Goal: Task Accomplishment & Management: Use online tool/utility

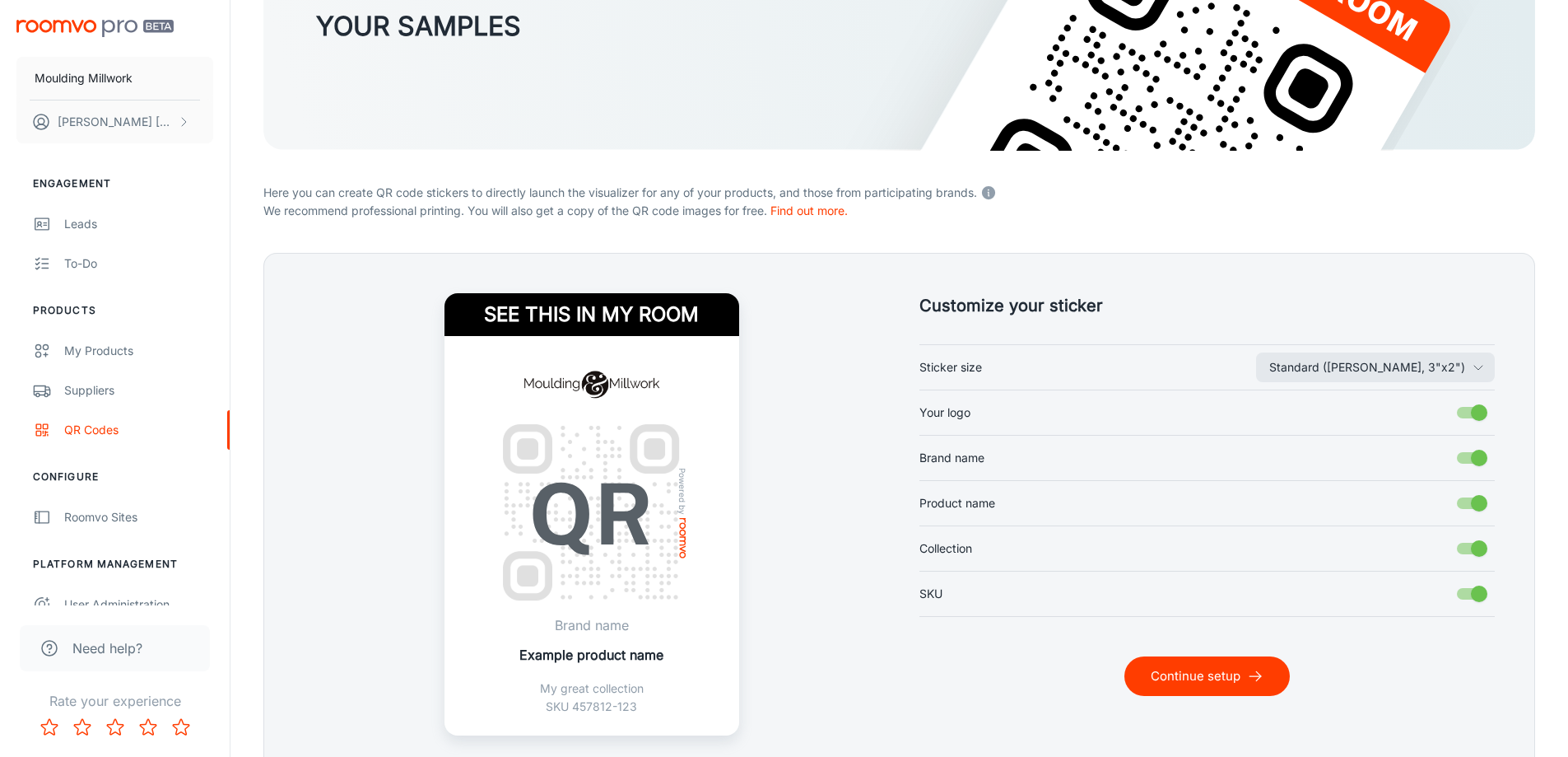
scroll to position [247, 0]
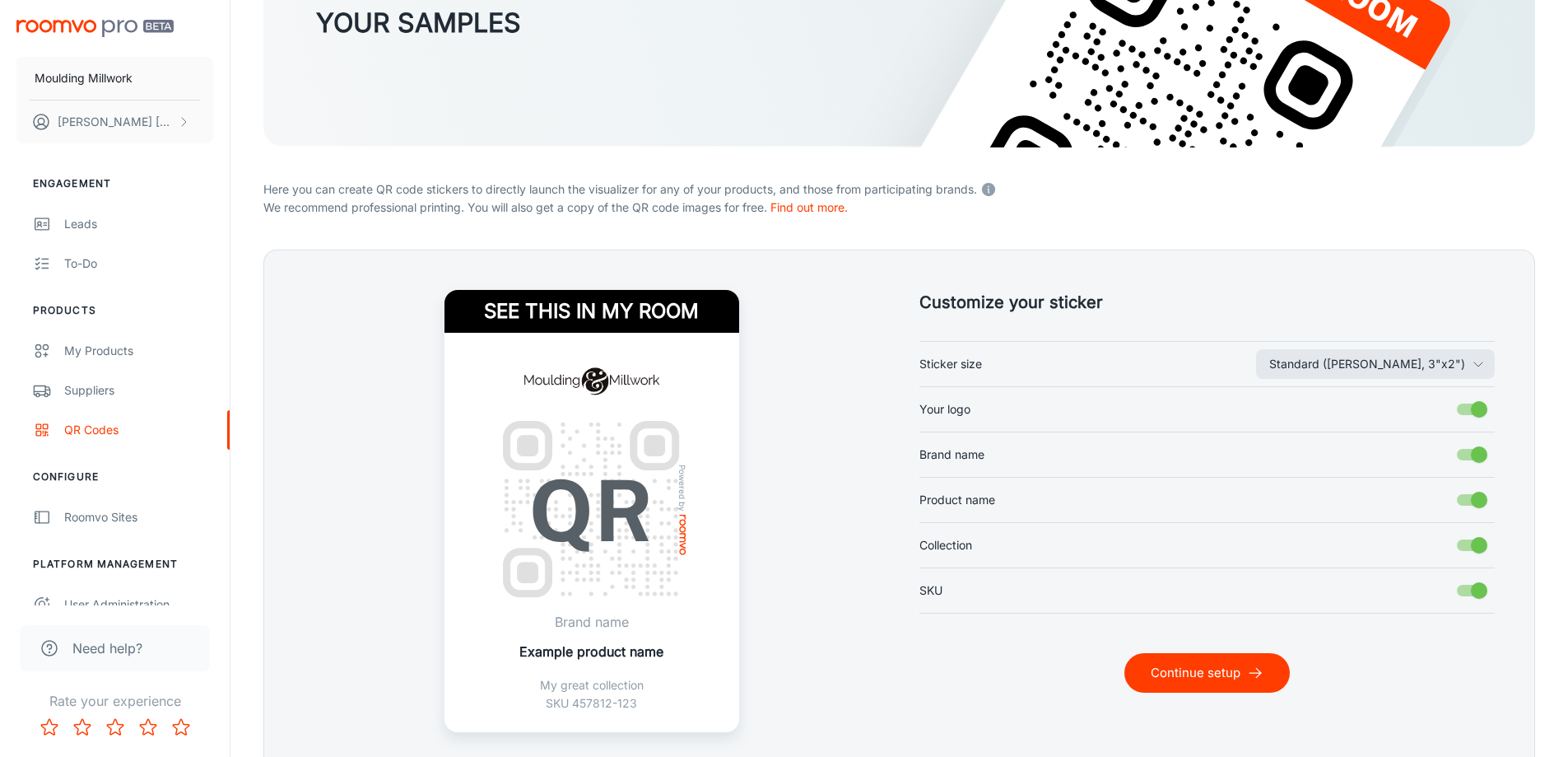
click at [1199, 671] on button "Continue setup" at bounding box center [1206, 673] width 165 height 40
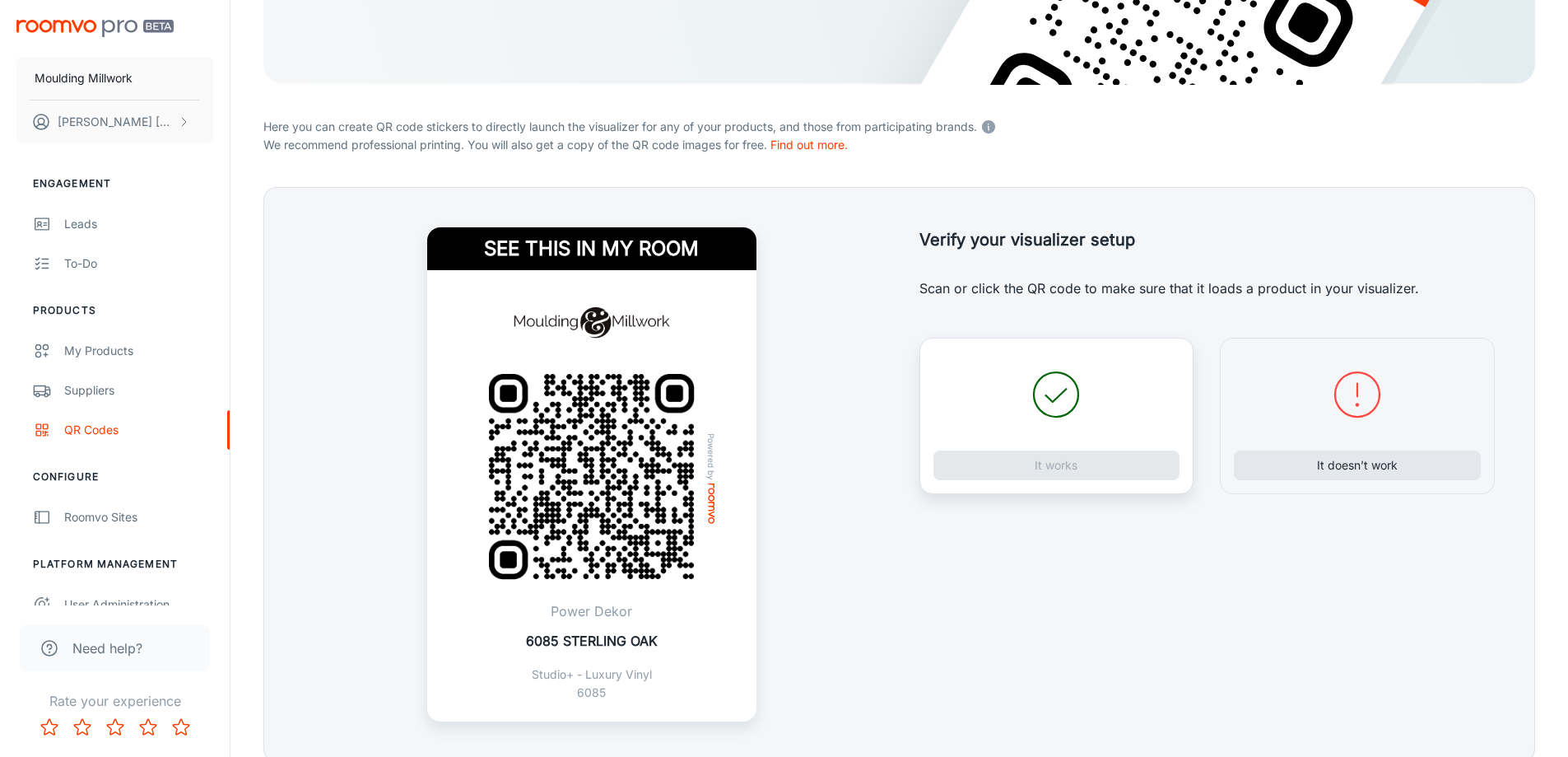
scroll to position [381, 0]
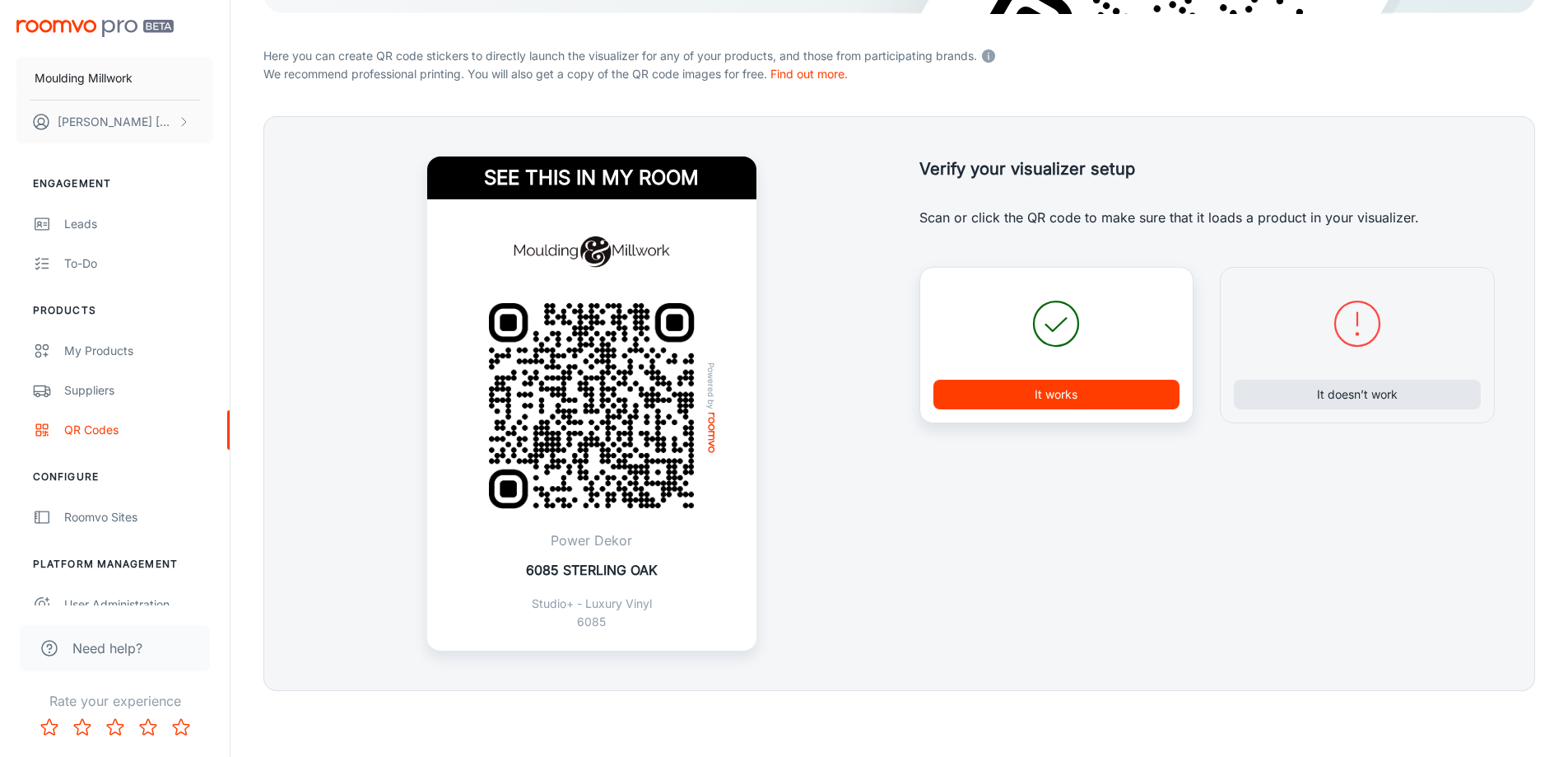
click at [1037, 386] on button "It works" at bounding box center [1057, 395] width 247 height 29
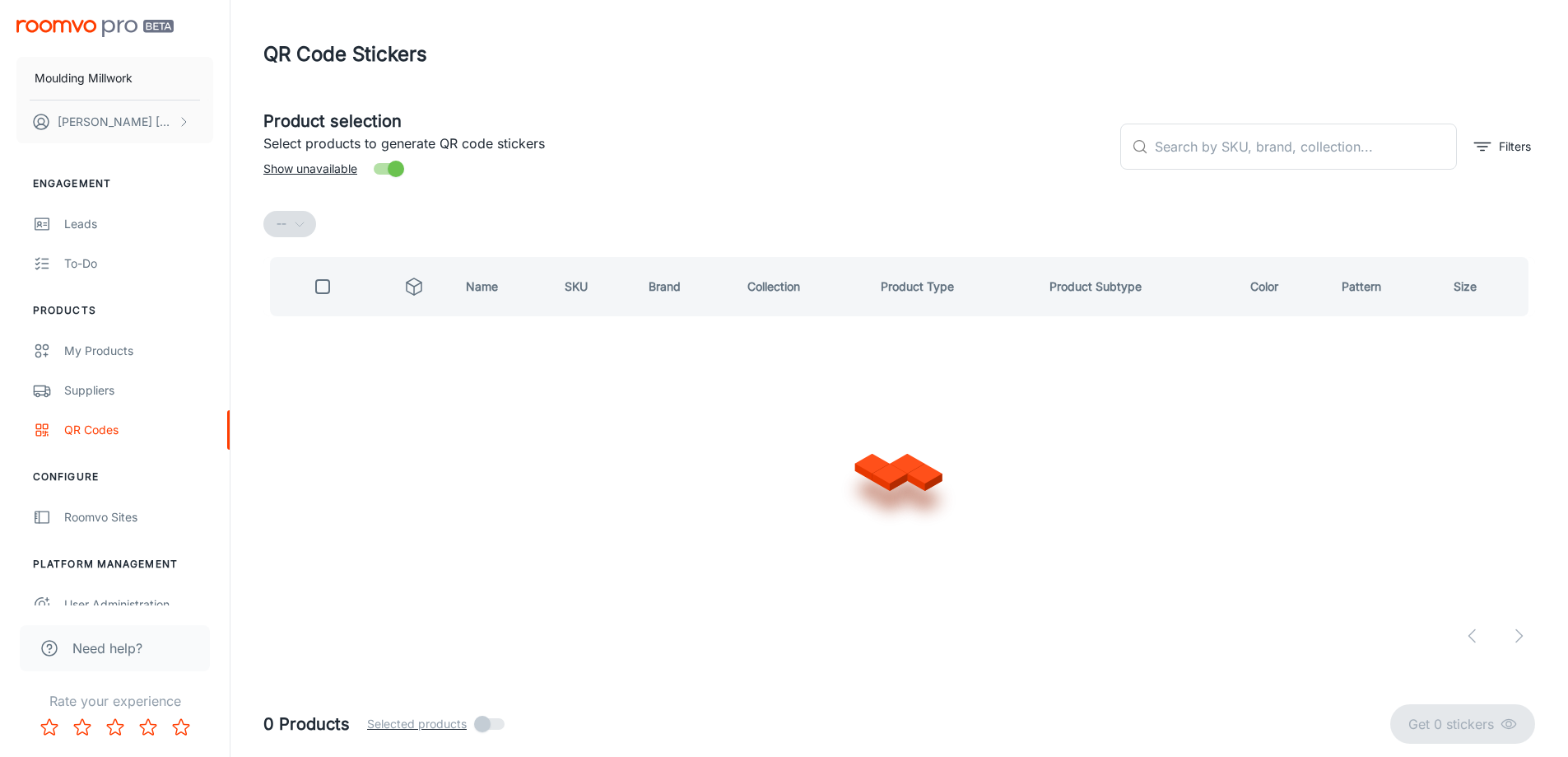
scroll to position [0, 0]
click at [1176, 150] on input "text" at bounding box center [1316, 146] width 306 height 46
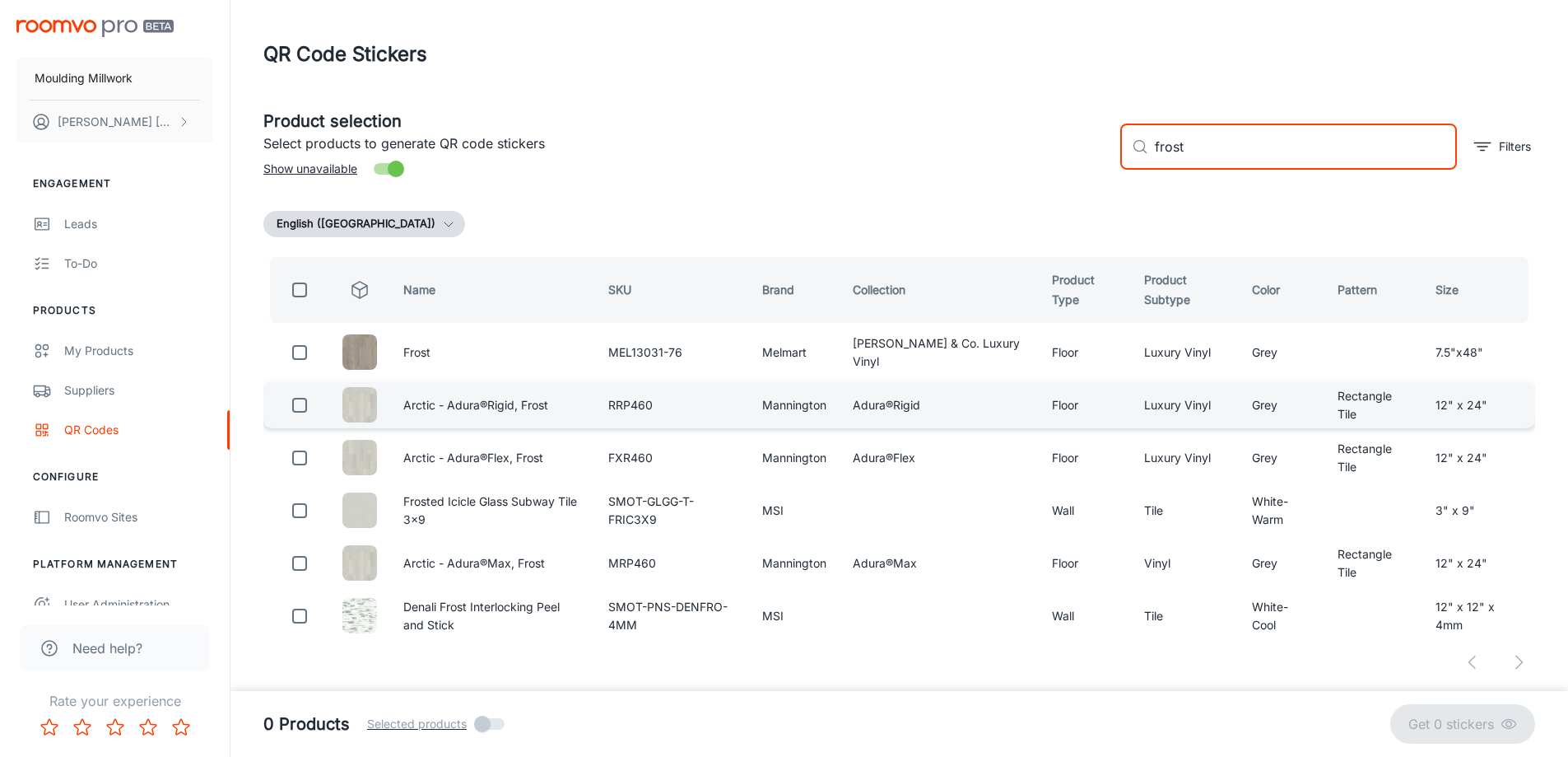
type input "frost"
click at [299, 407] on input "checkbox" at bounding box center [299, 405] width 33 height 33
checkbox input "true"
drag, startPoint x: 1197, startPoint y: 139, endPoint x: 1135, endPoint y: 144, distance: 62.2
click at [1135, 144] on div "​ frost ​" at bounding box center [1288, 146] width 336 height 46
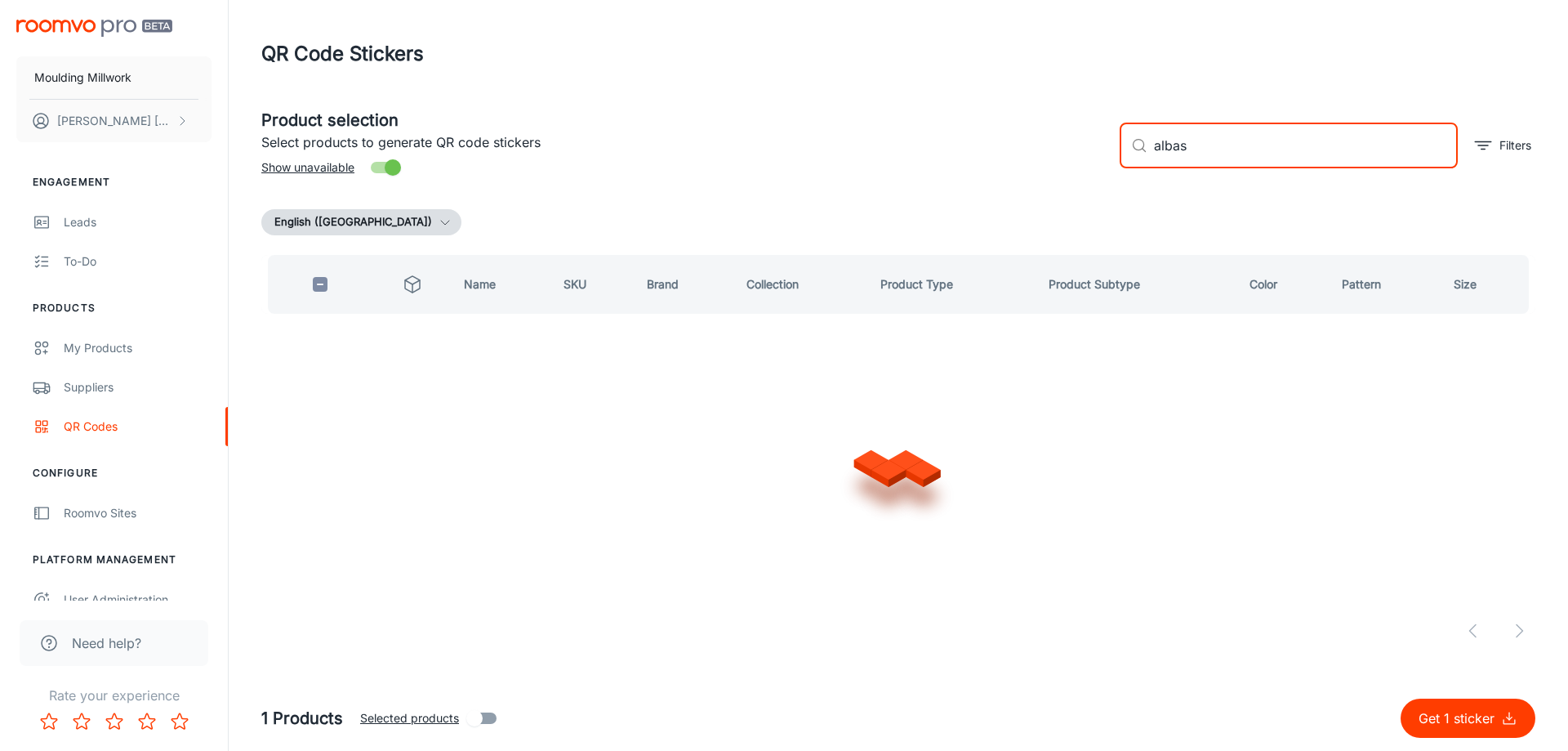
type input "albast"
checkbox input "true"
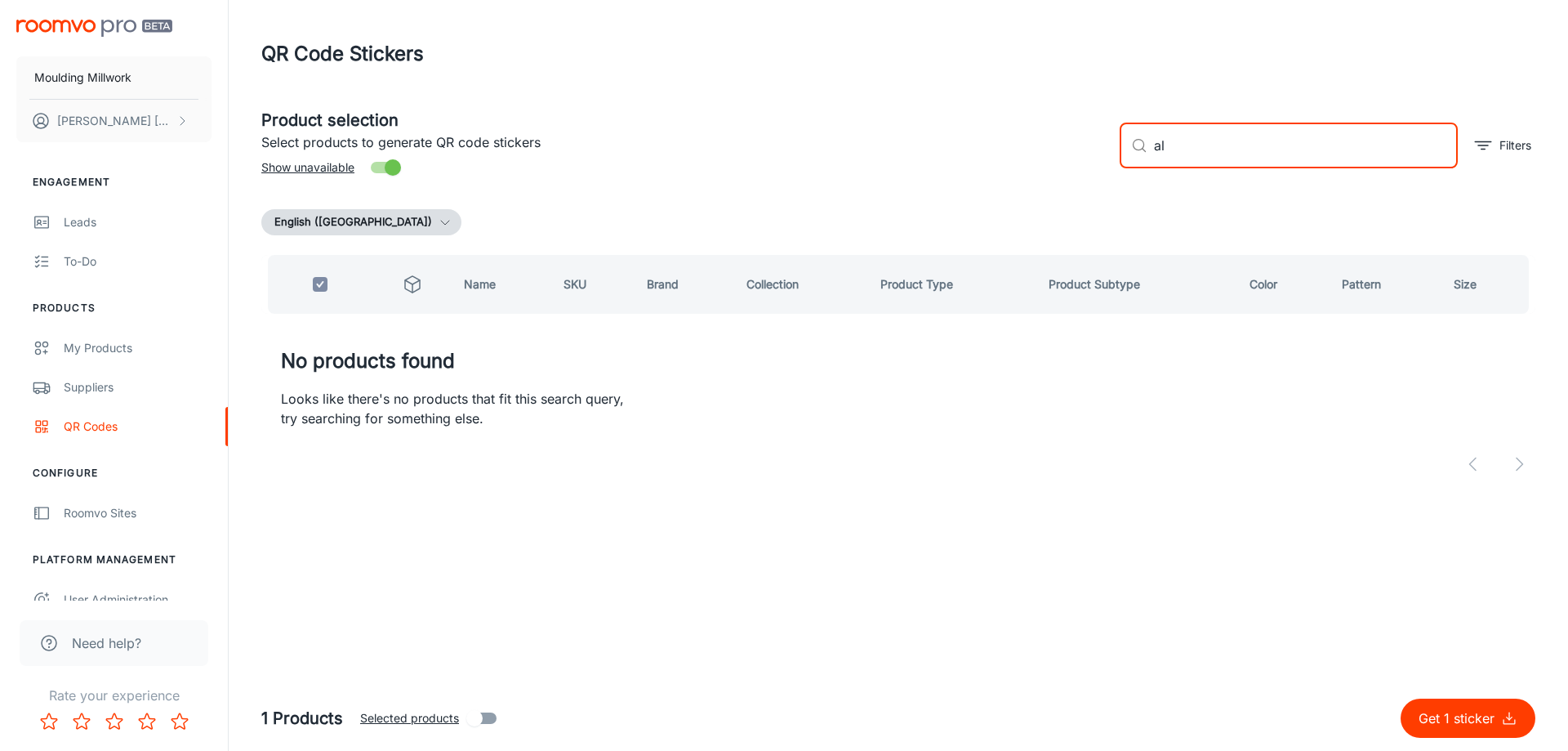
type input "a"
checkbox input "false"
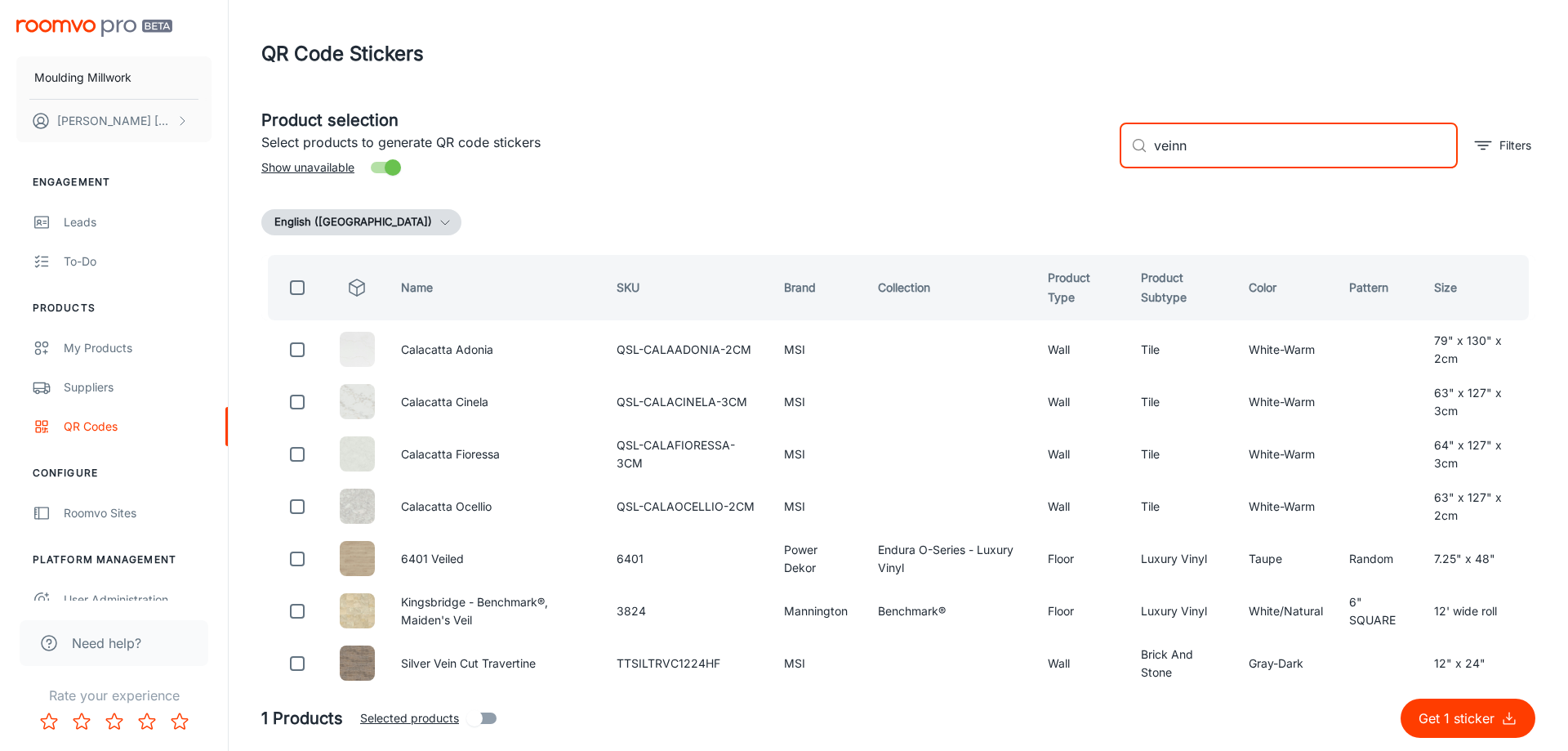
type input "veinna"
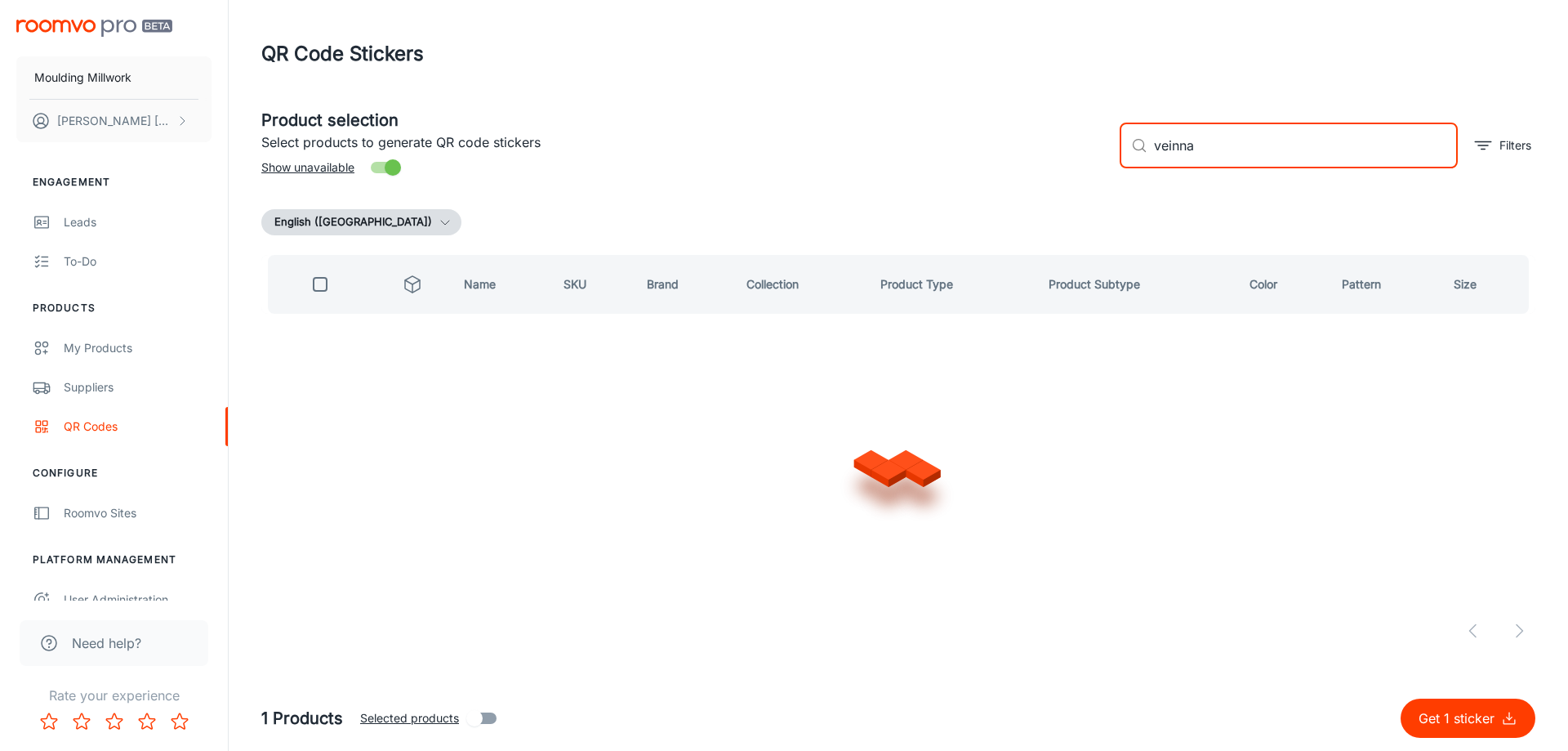
checkbox input "true"
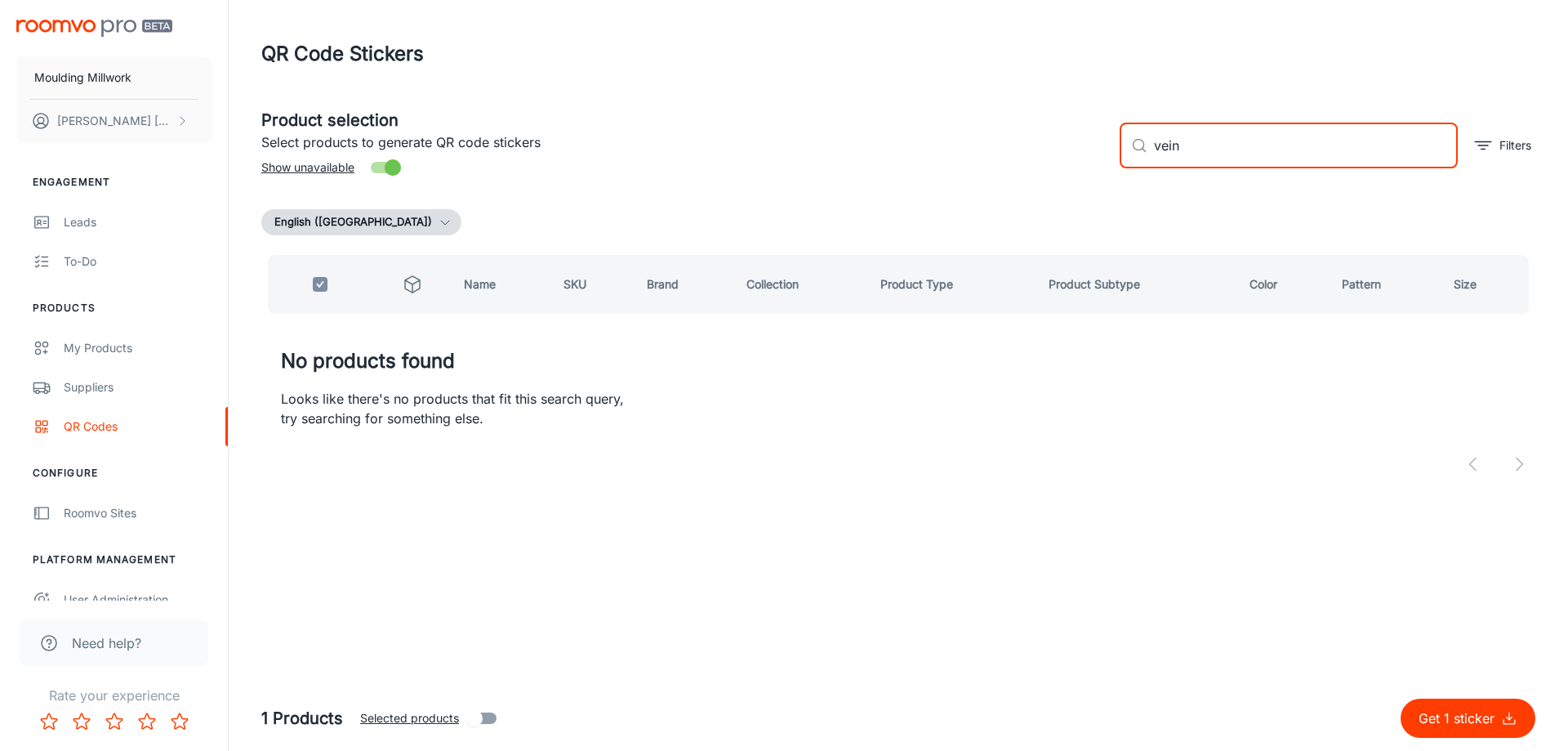
type input "vei"
checkbox input "false"
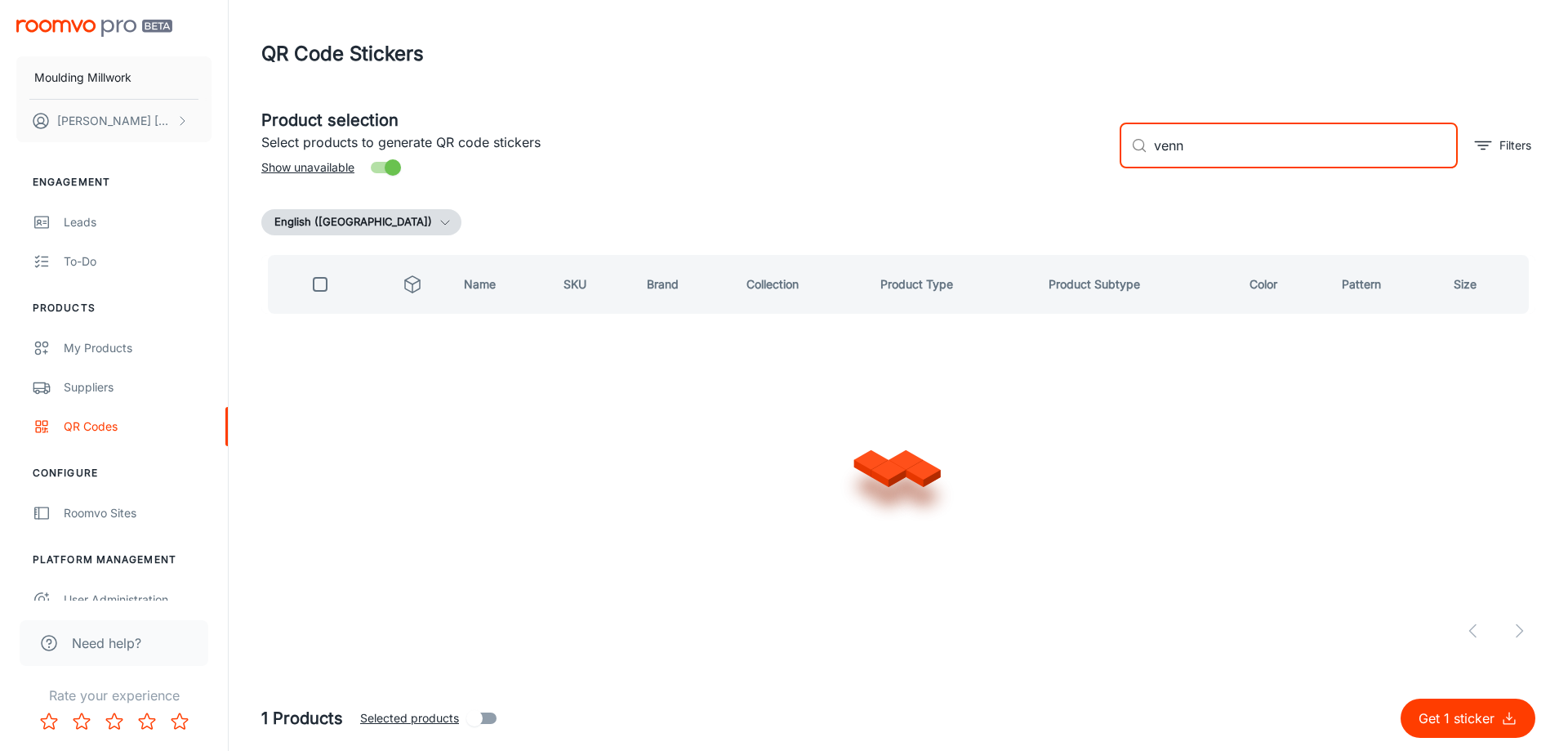
type input "venna"
checkbox input "true"
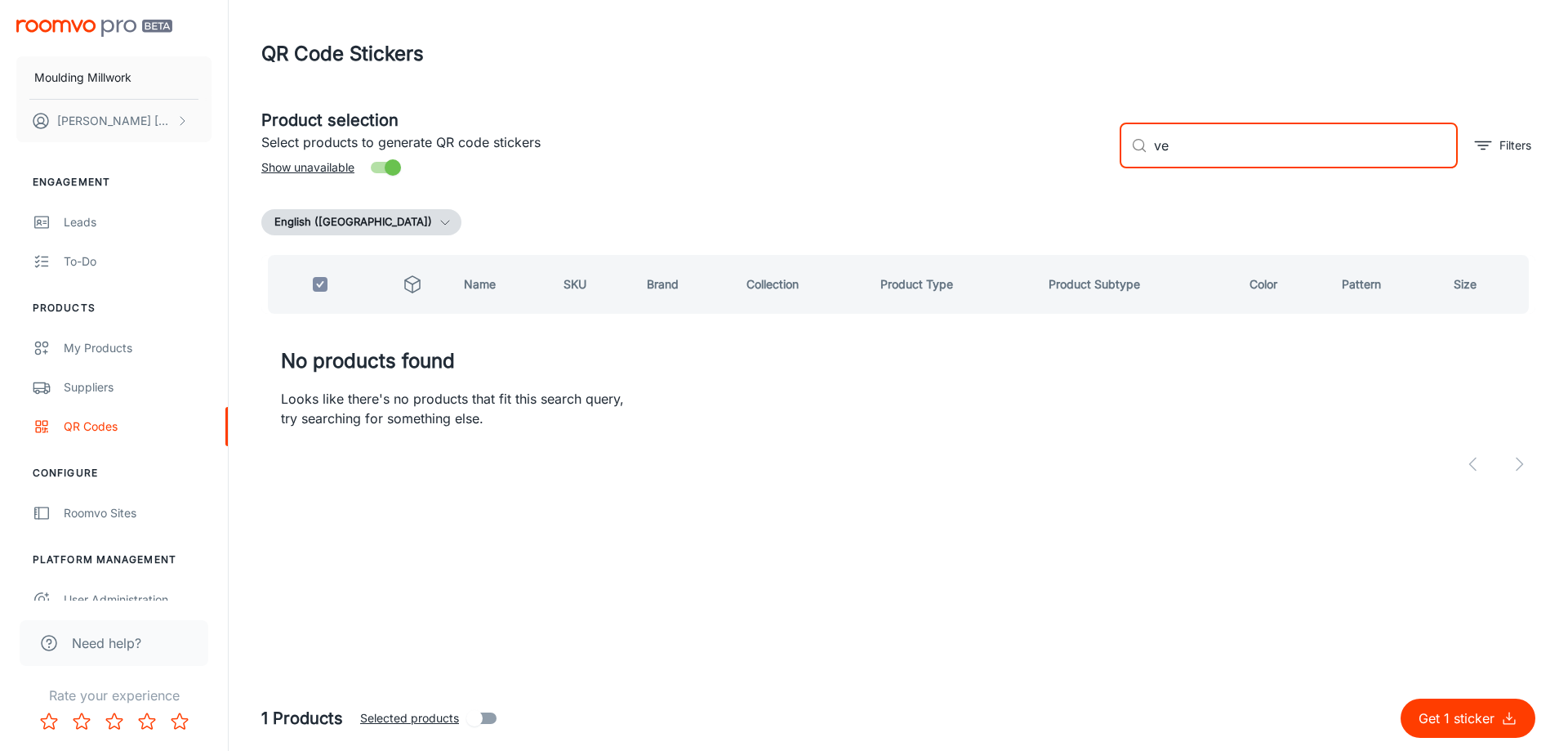
type input "v"
checkbox input "false"
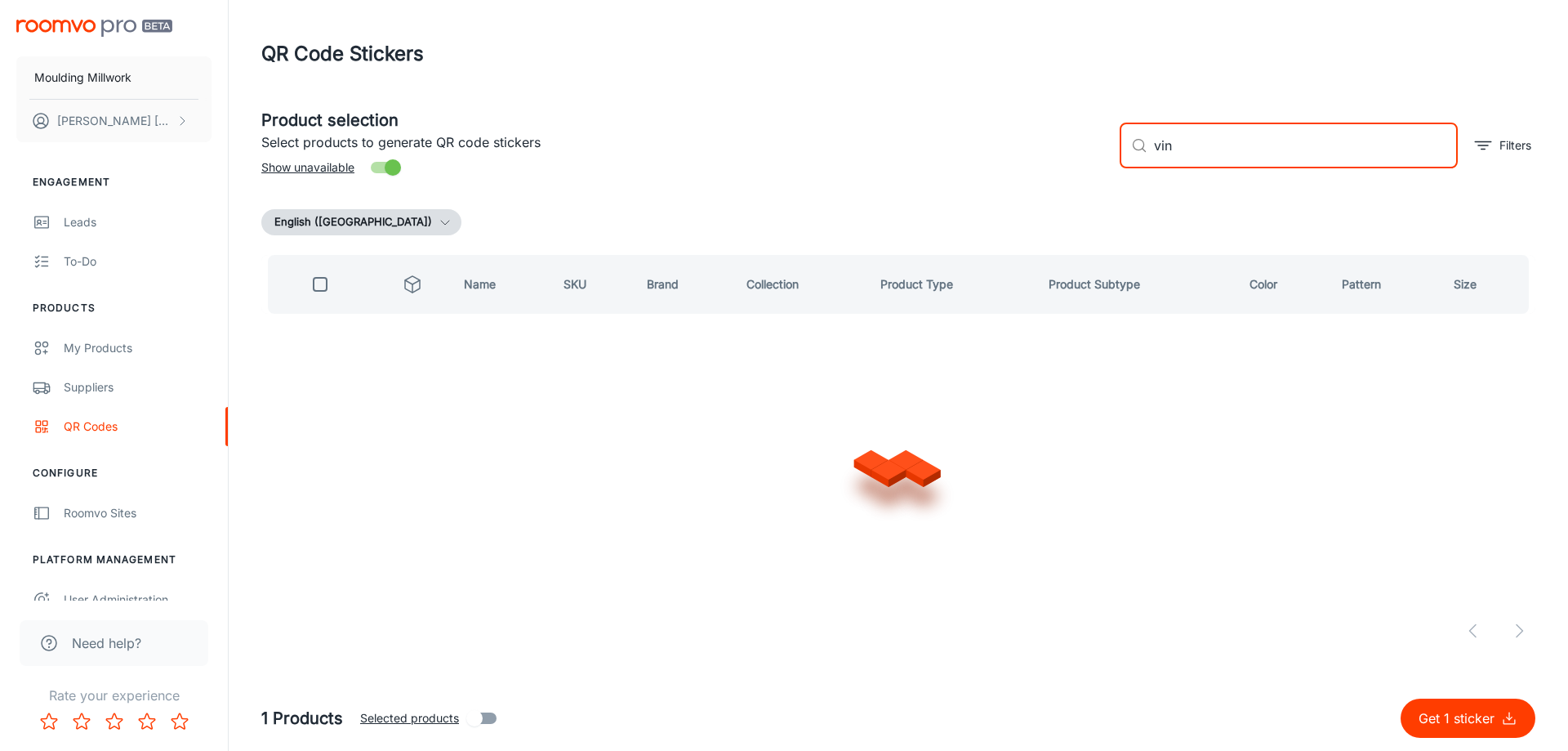
type input "vinn"
checkbox input "true"
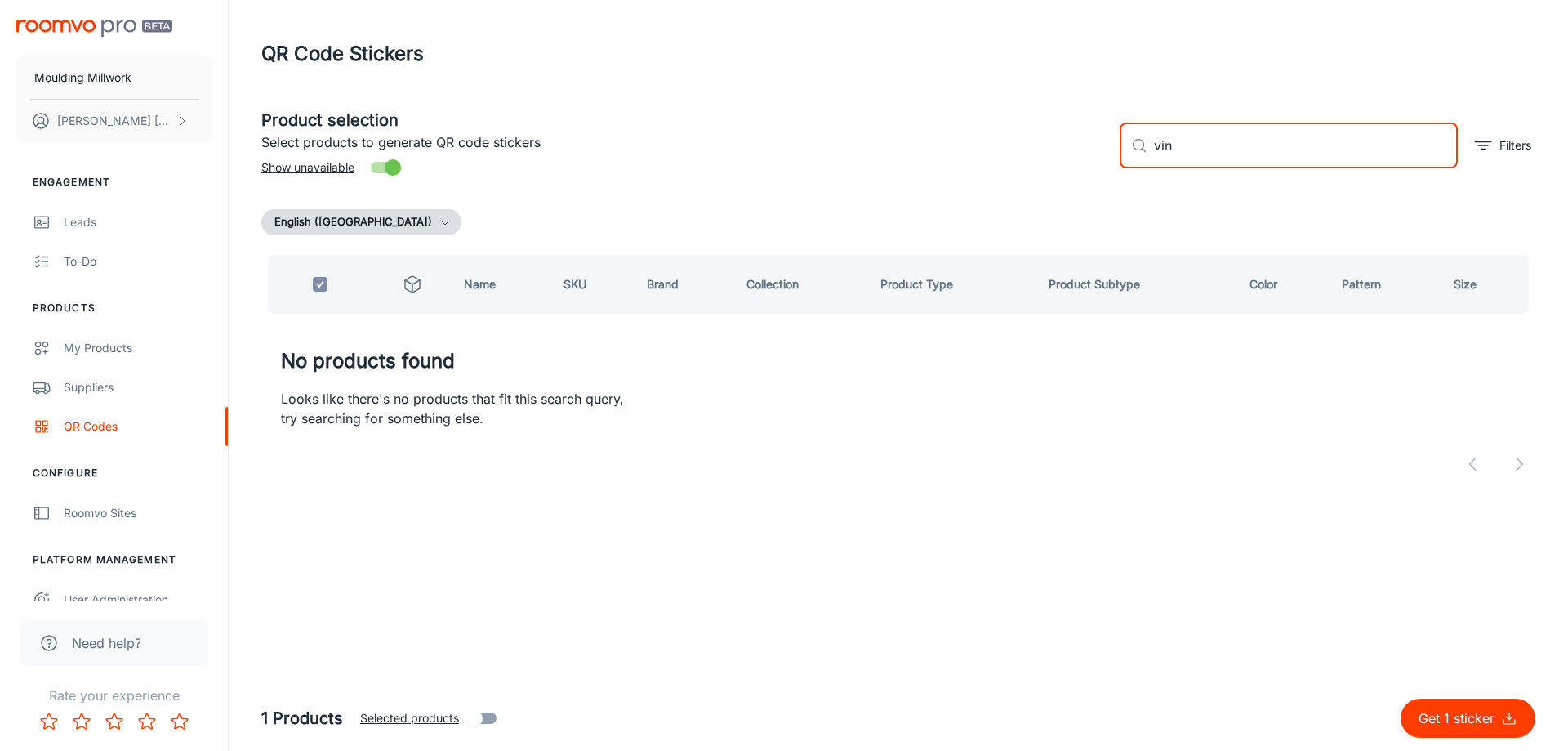
type input "vi"
checkbox input "false"
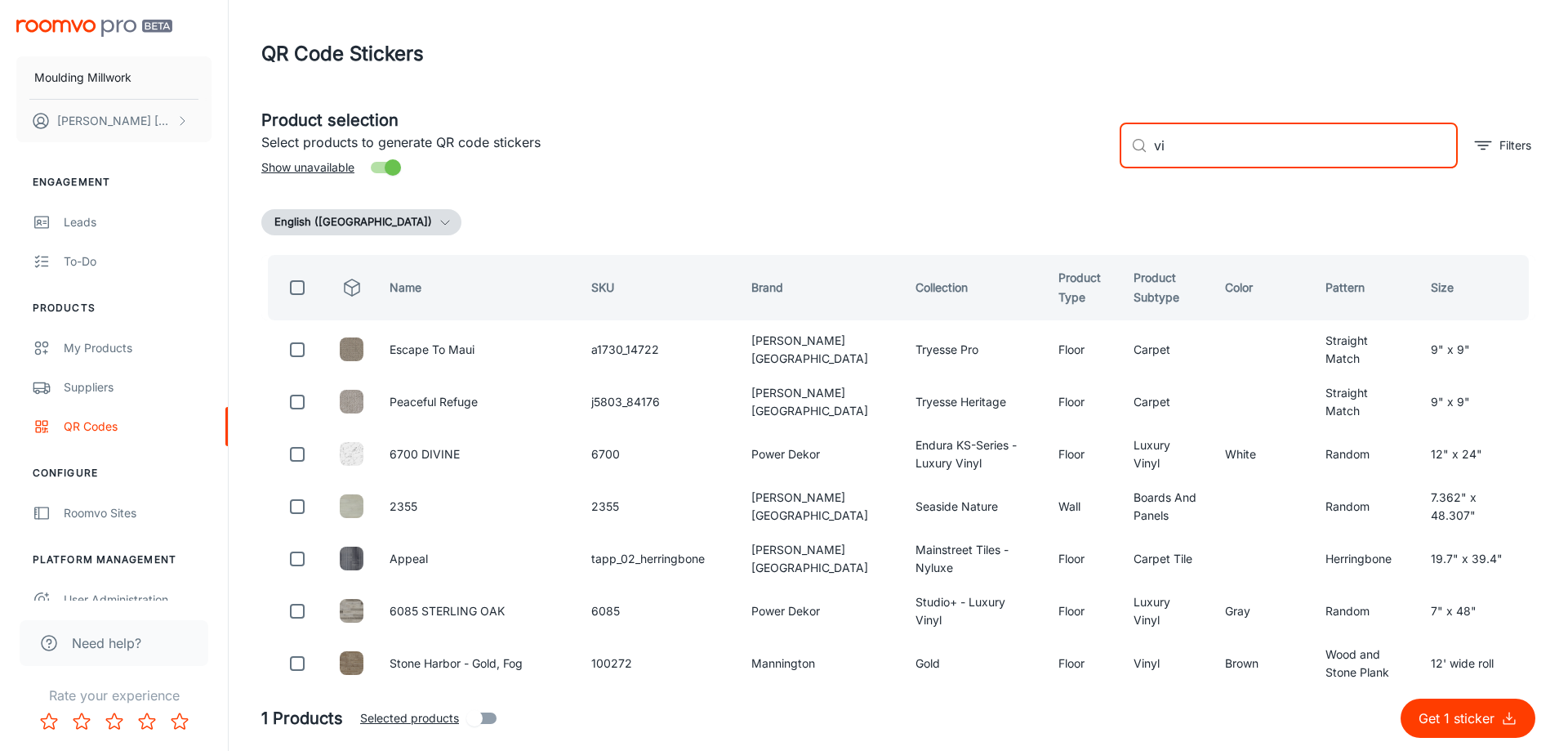
type input "v"
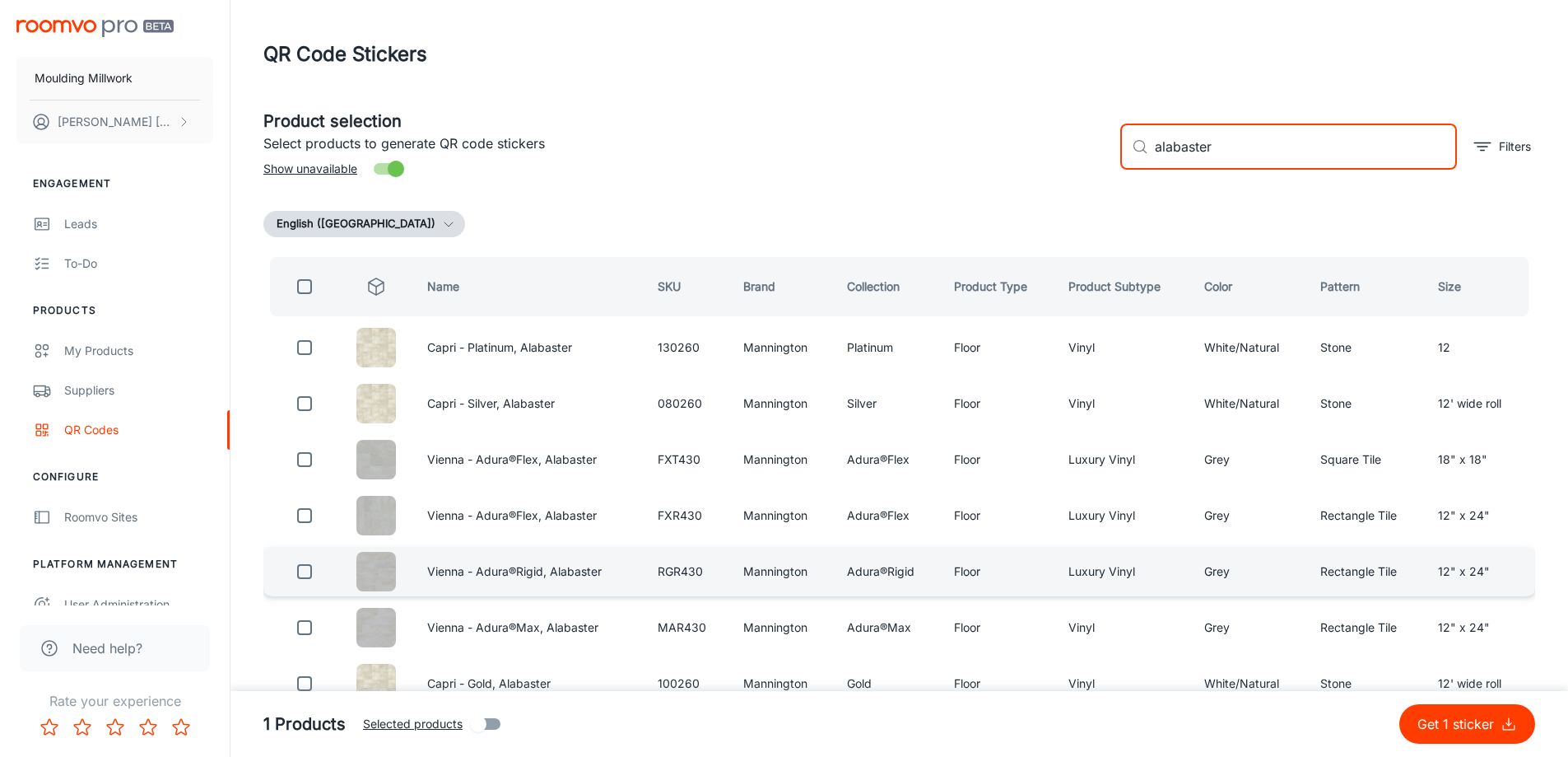
type input "alabaster"
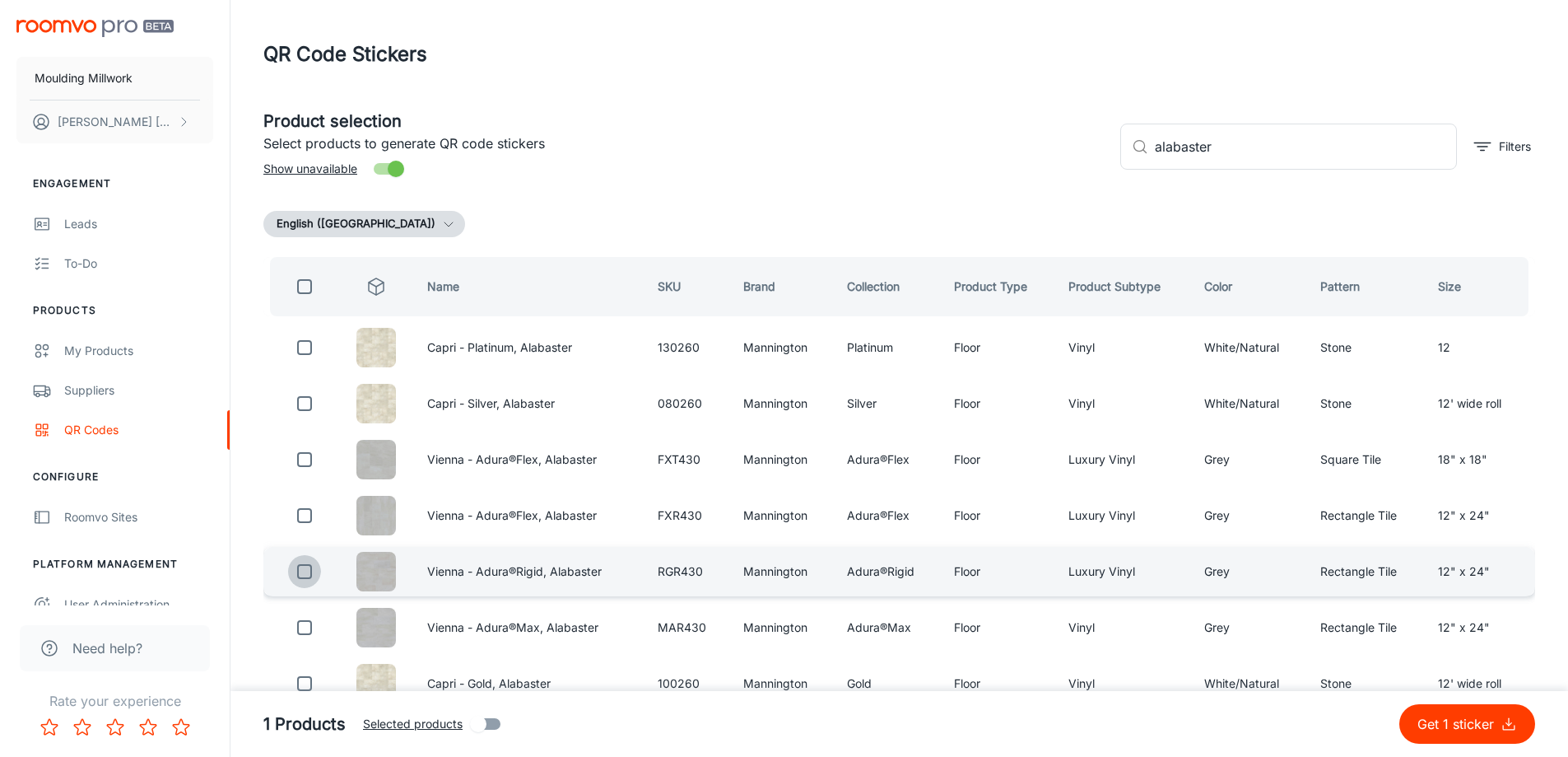
click at [300, 572] on input "checkbox" at bounding box center [304, 572] width 33 height 33
checkbox input "true"
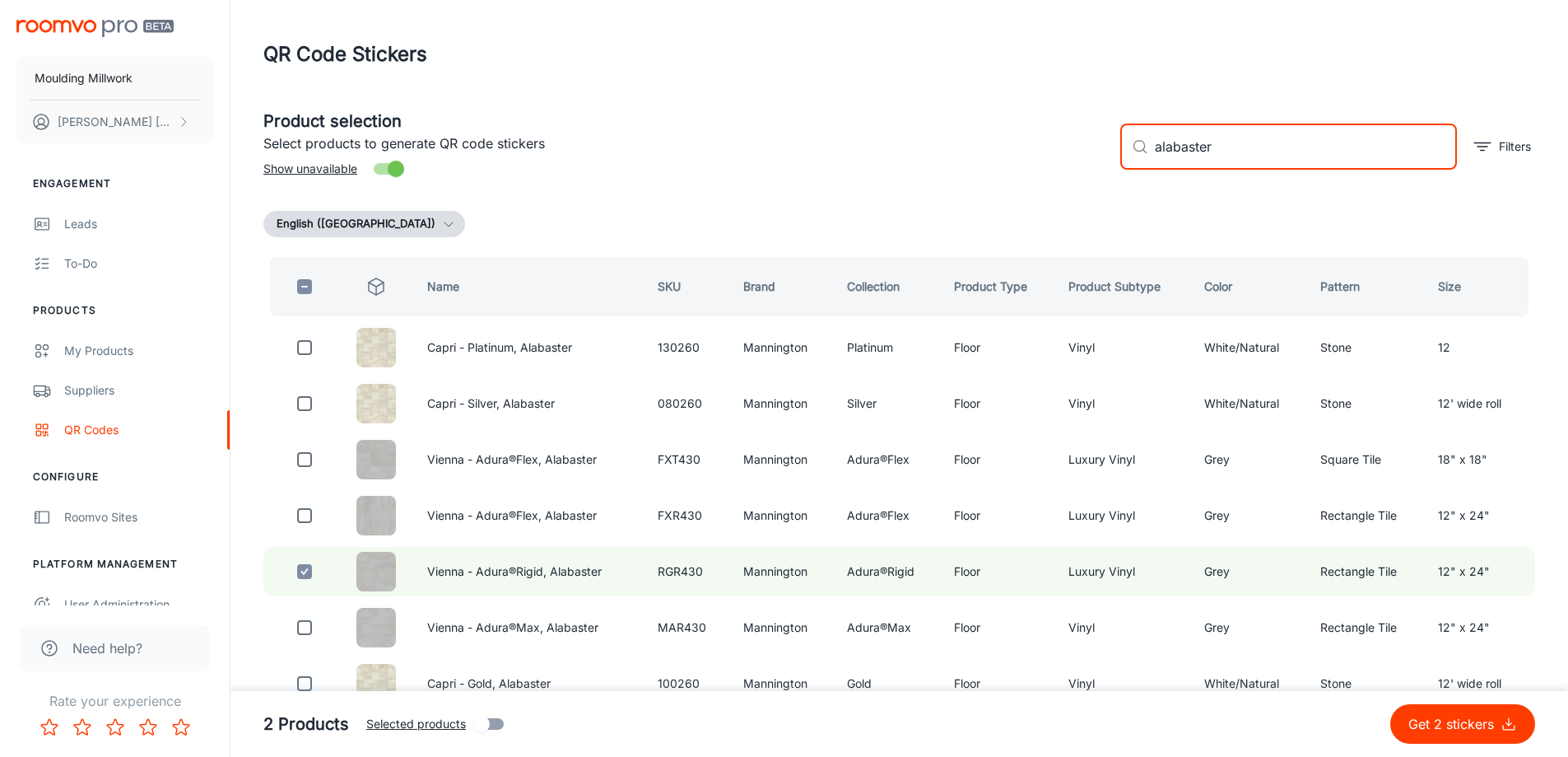
drag, startPoint x: 1256, startPoint y: 144, endPoint x: 1041, endPoint y: 156, distance: 215.3
click at [1041, 156] on div "Product selection Select products to generate QR code stickers Show unavailable…" at bounding box center [893, 139] width 1285 height 89
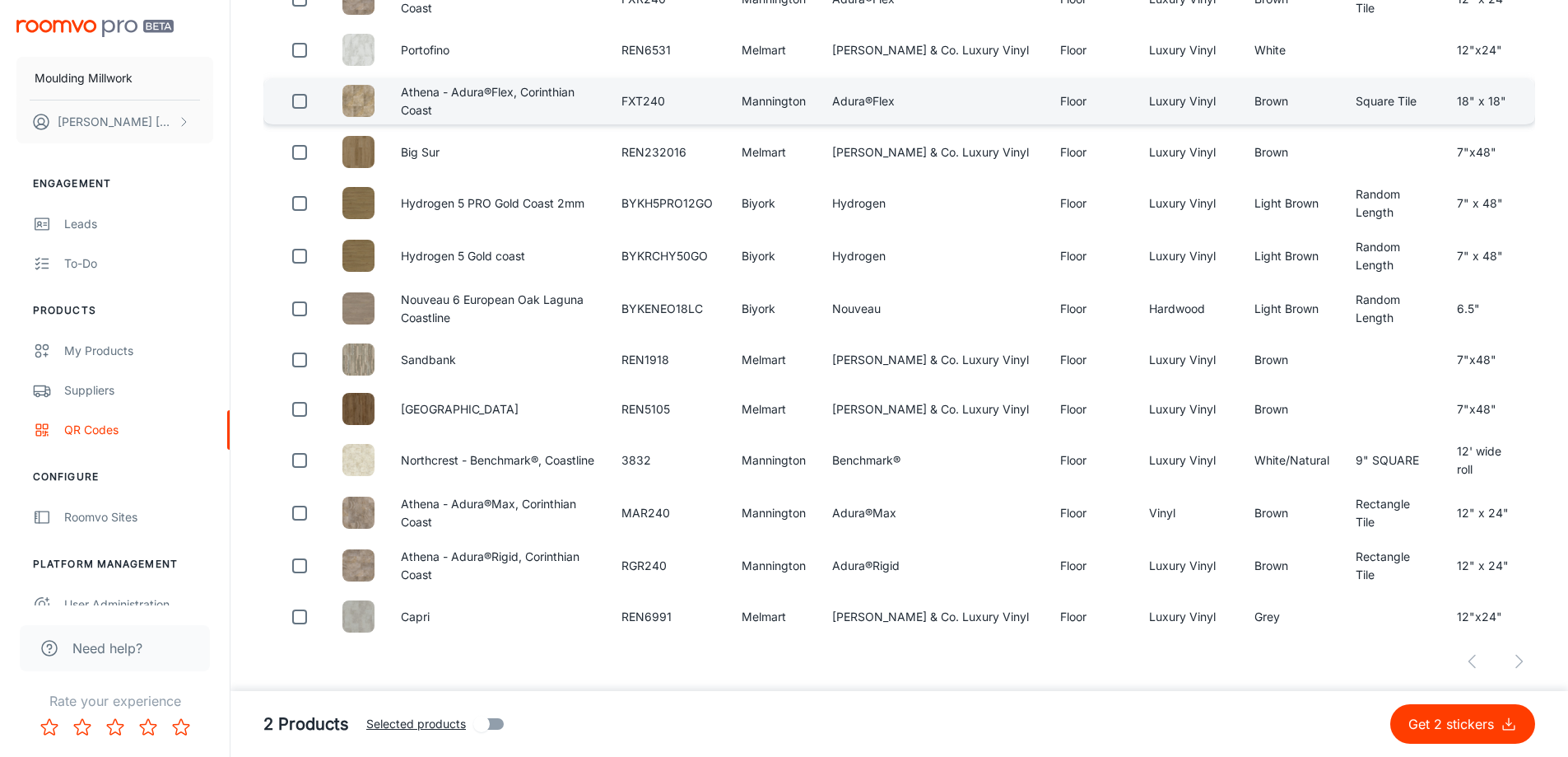
scroll to position [940, 0]
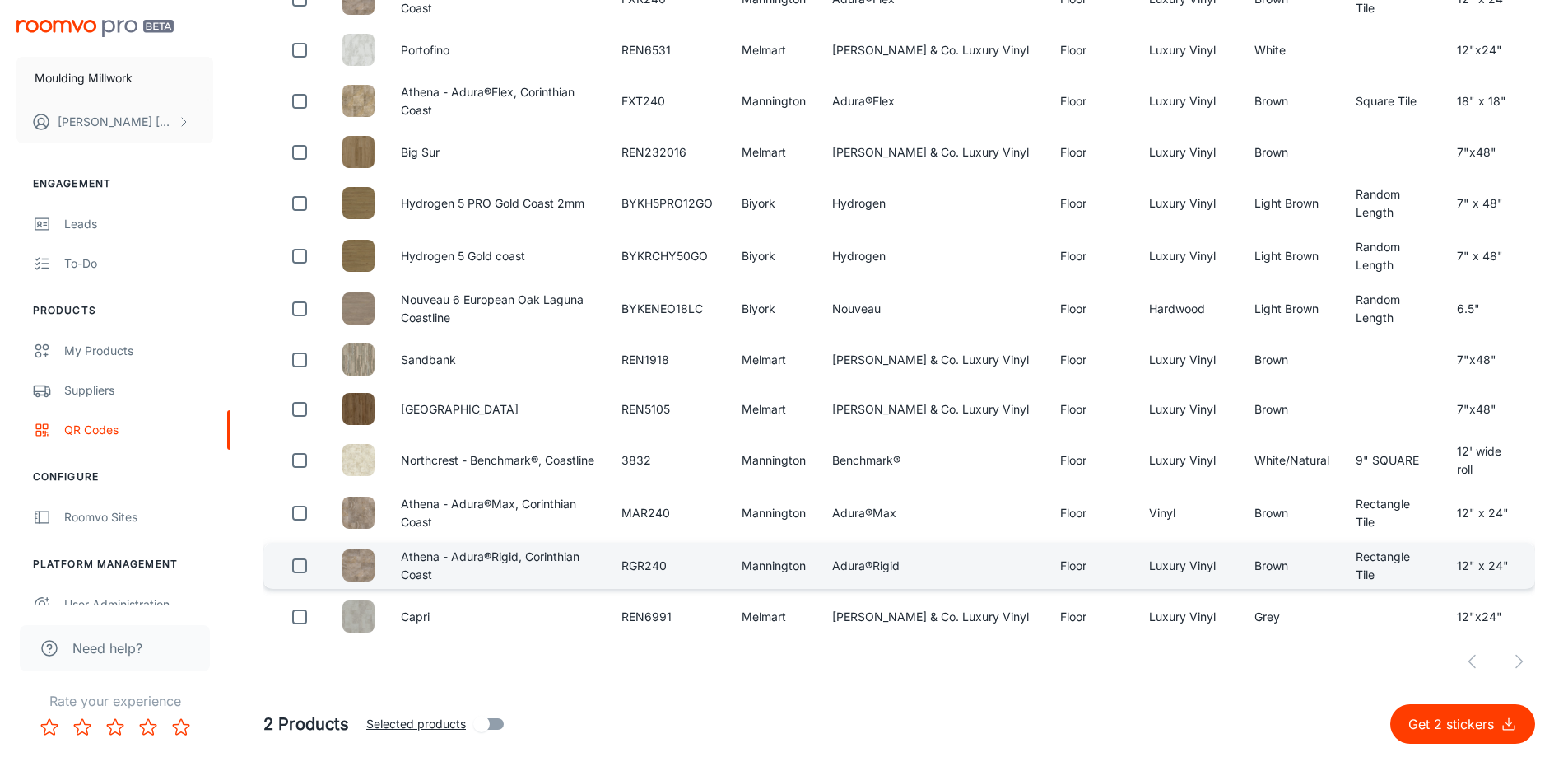
type input "coast"
click at [299, 561] on input "checkbox" at bounding box center [299, 566] width 33 height 33
checkbox input "true"
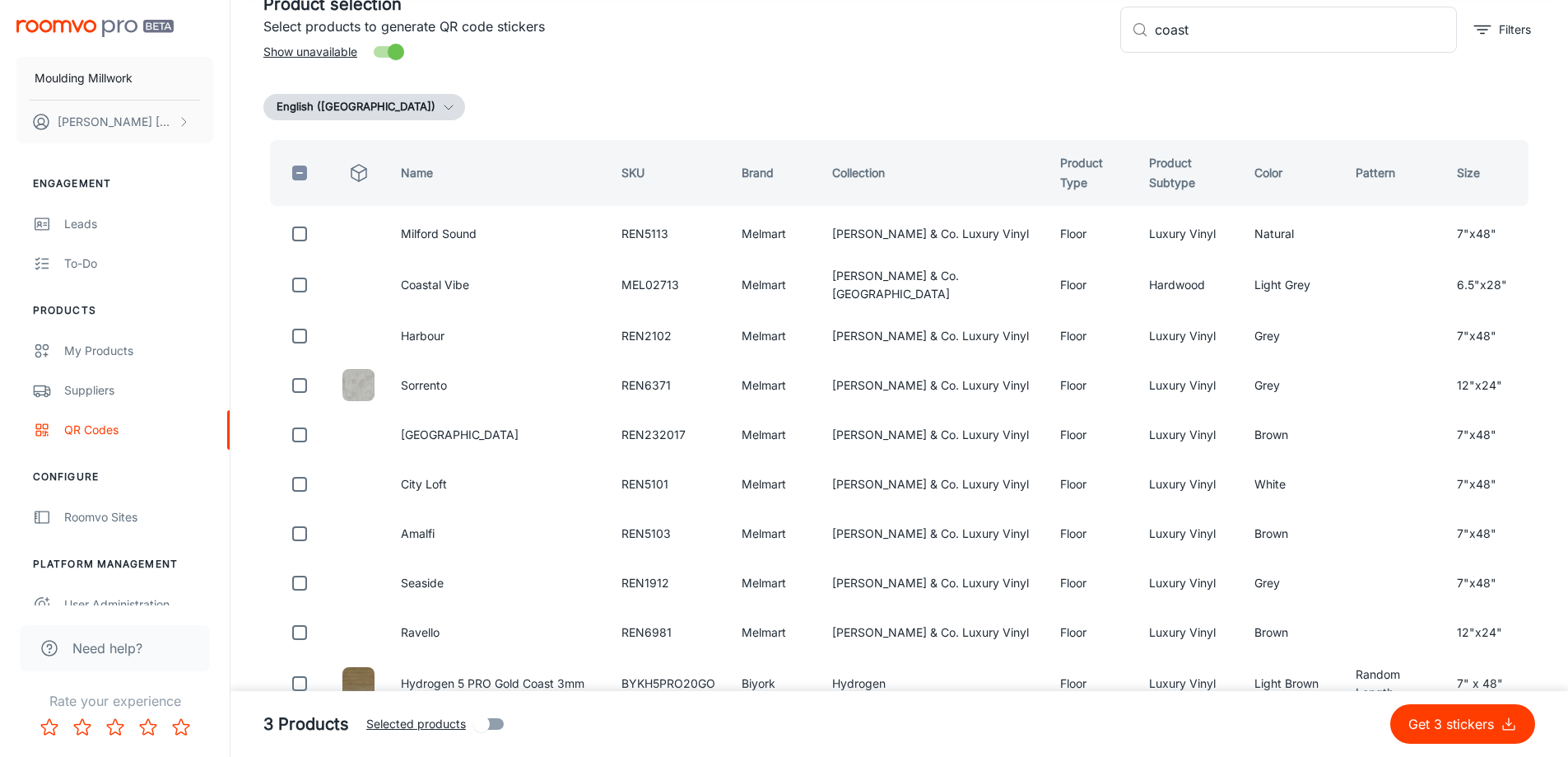
scroll to position [0, 0]
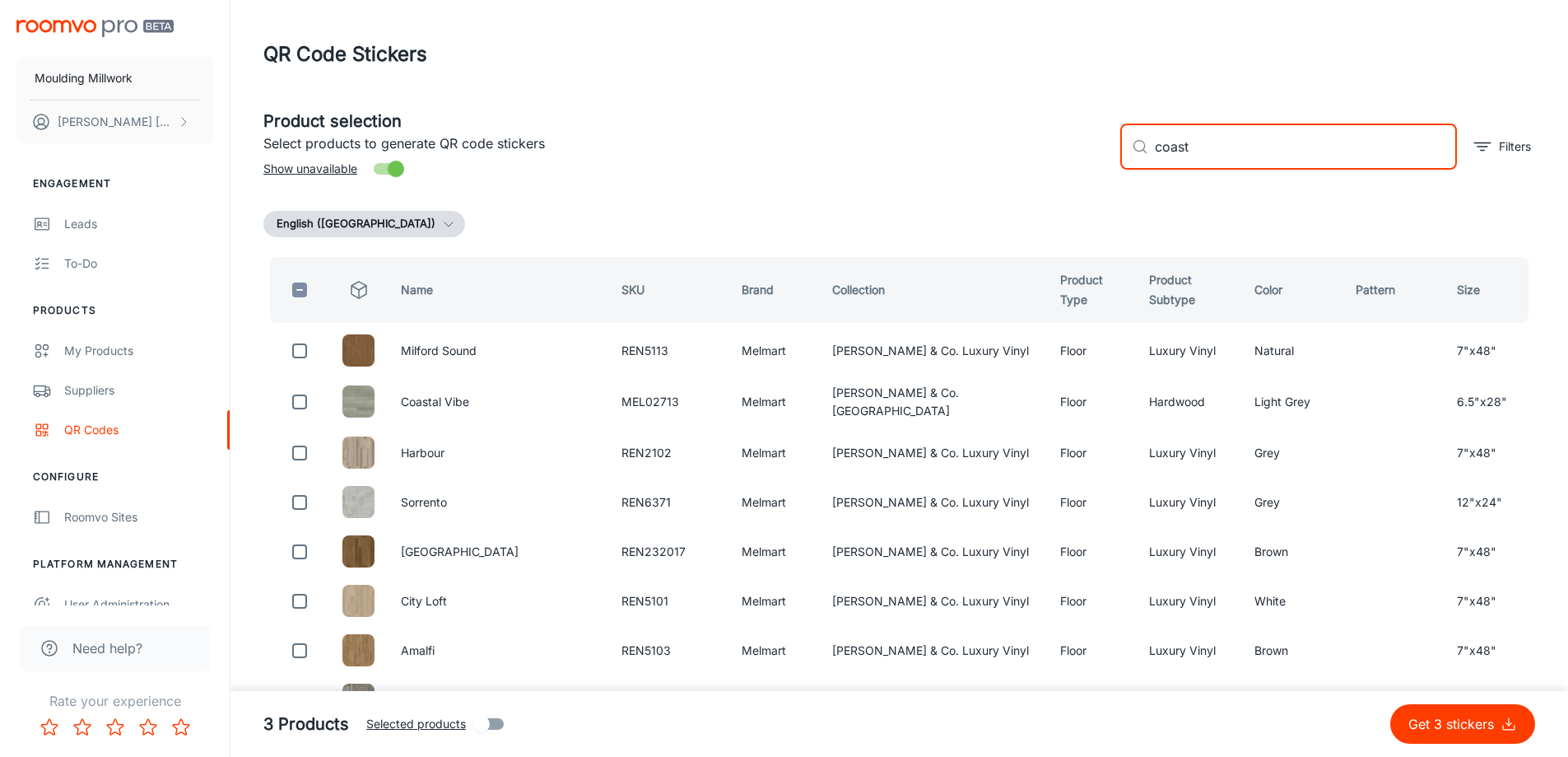
drag, startPoint x: 1238, startPoint y: 147, endPoint x: 1107, endPoint y: 164, distance: 132.1
click at [1107, 164] on div "​ coast ​ Filters" at bounding box center [1321, 139] width 428 height 89
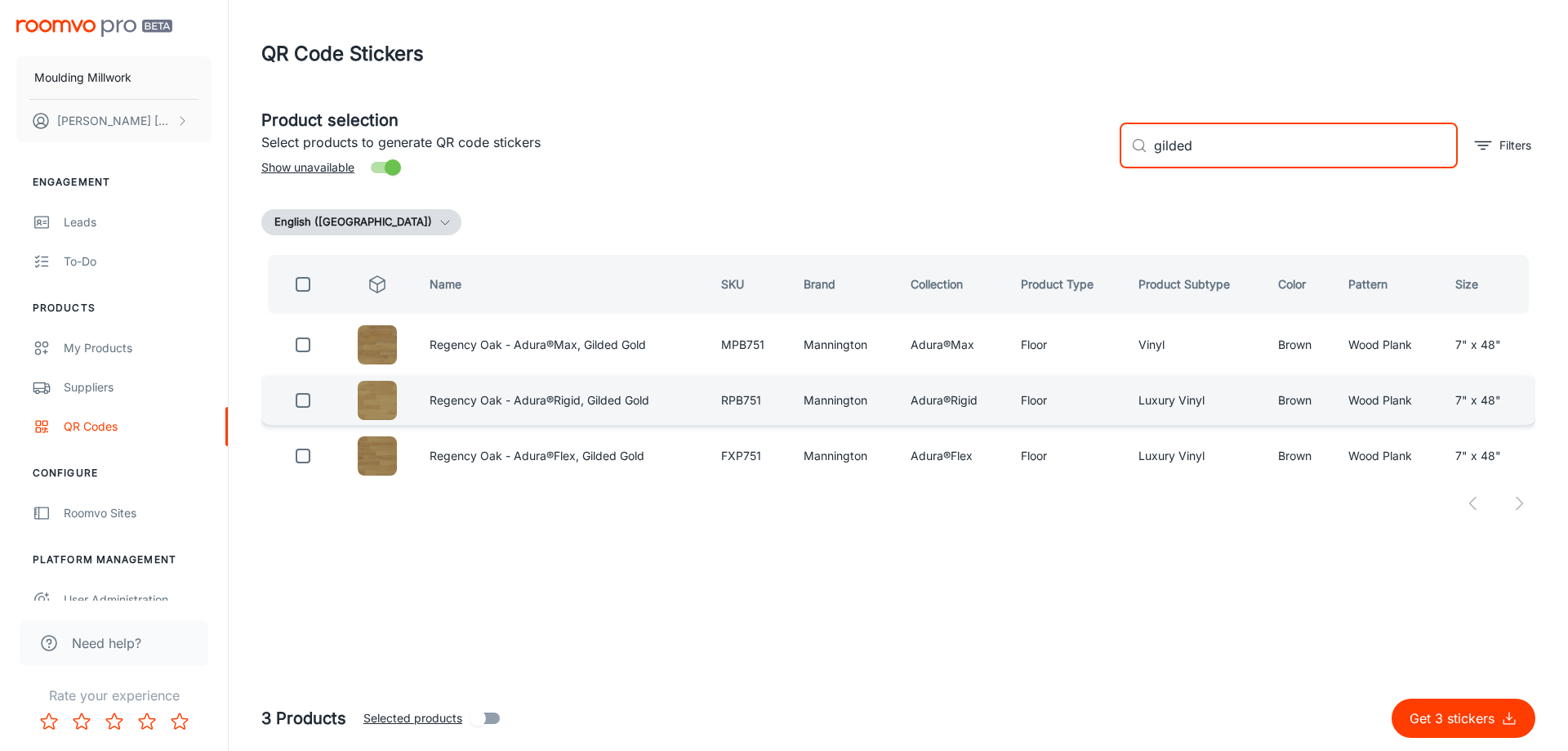
type input "gilded"
click at [306, 400] on input "checkbox" at bounding box center [303, 400] width 33 height 33
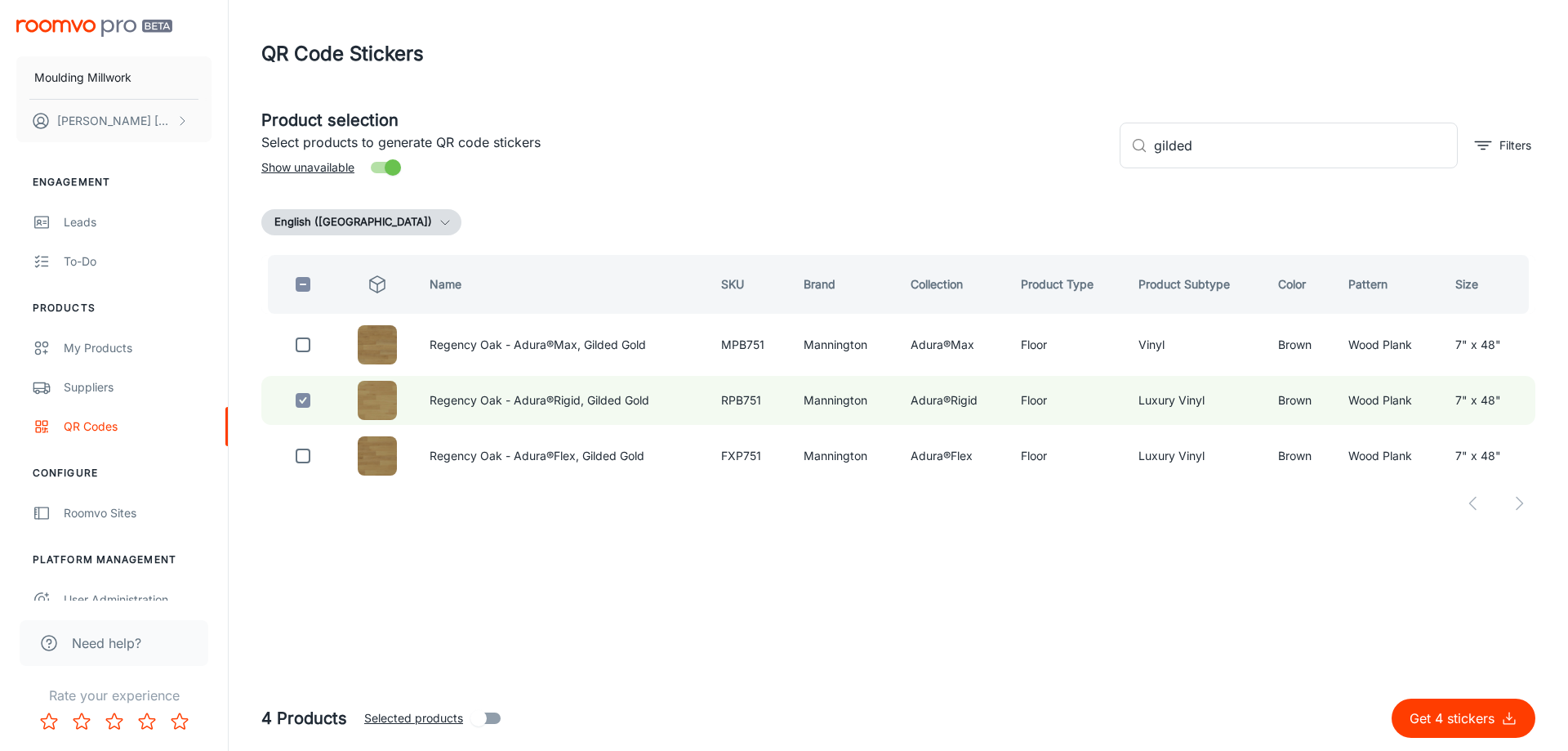
click at [1460, 712] on p "Get 4 stickers" at bounding box center [1455, 718] width 92 height 20
checkbox input "false"
